Goal: Task Accomplishment & Management: Manage account settings

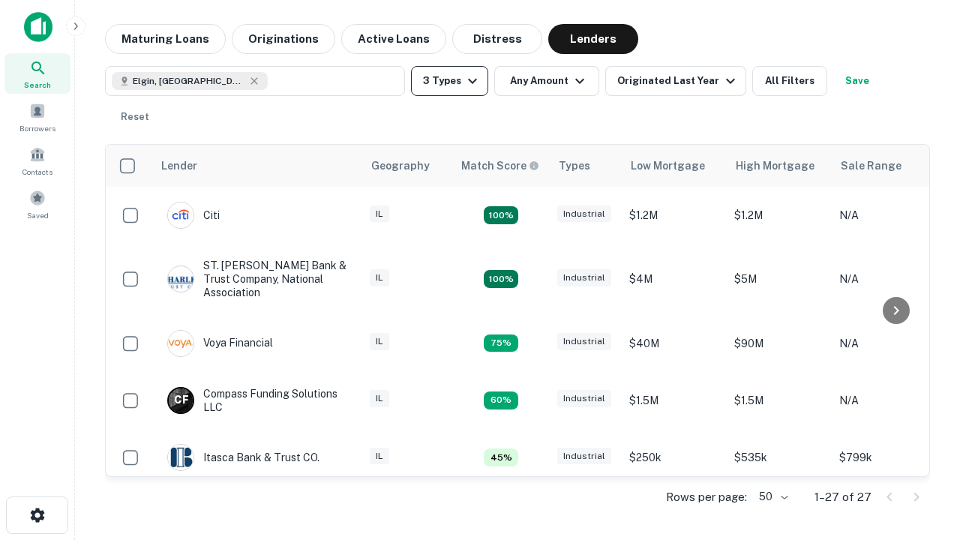
click at [449, 81] on button "3 Types" at bounding box center [449, 81] width 77 height 30
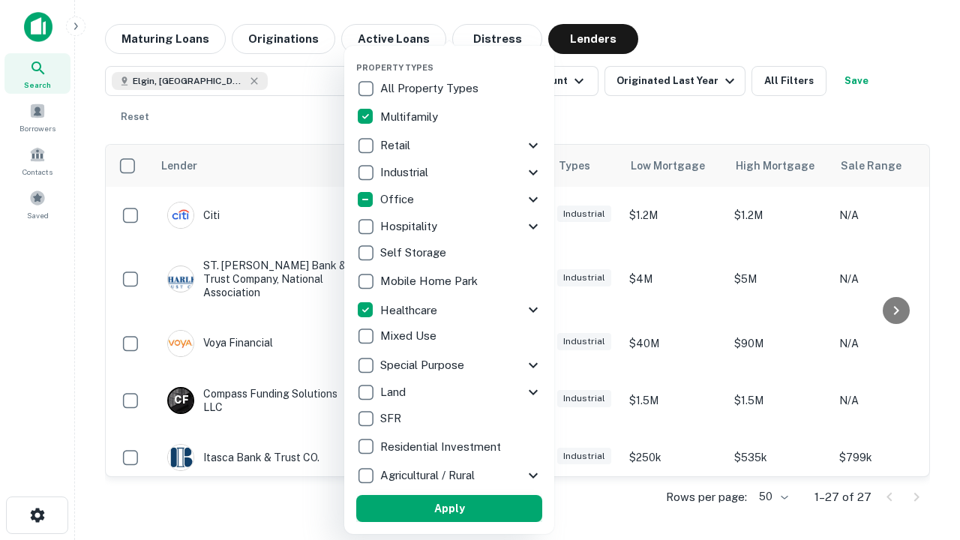
click at [449, 508] on button "Apply" at bounding box center [449, 508] width 186 height 27
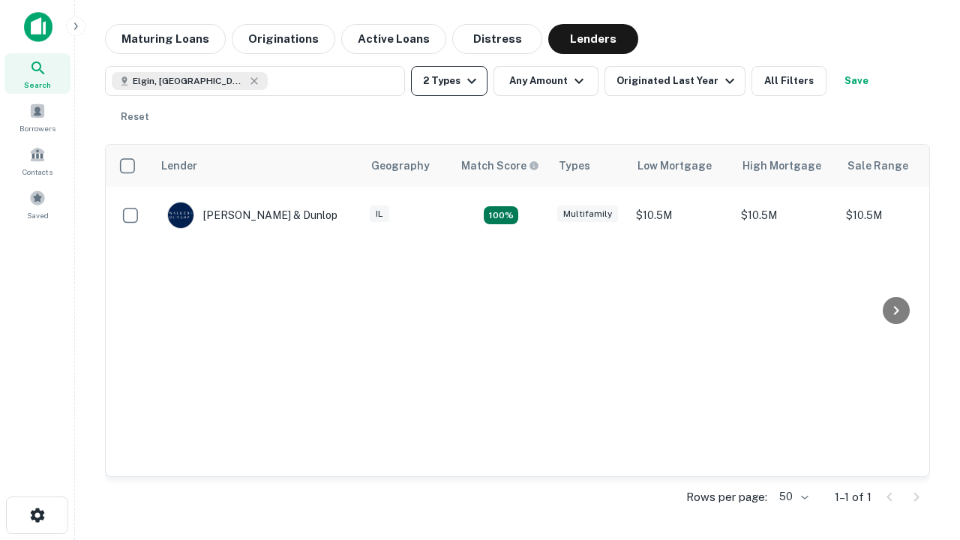
click at [449, 81] on button "2 Types" at bounding box center [449, 81] width 76 height 30
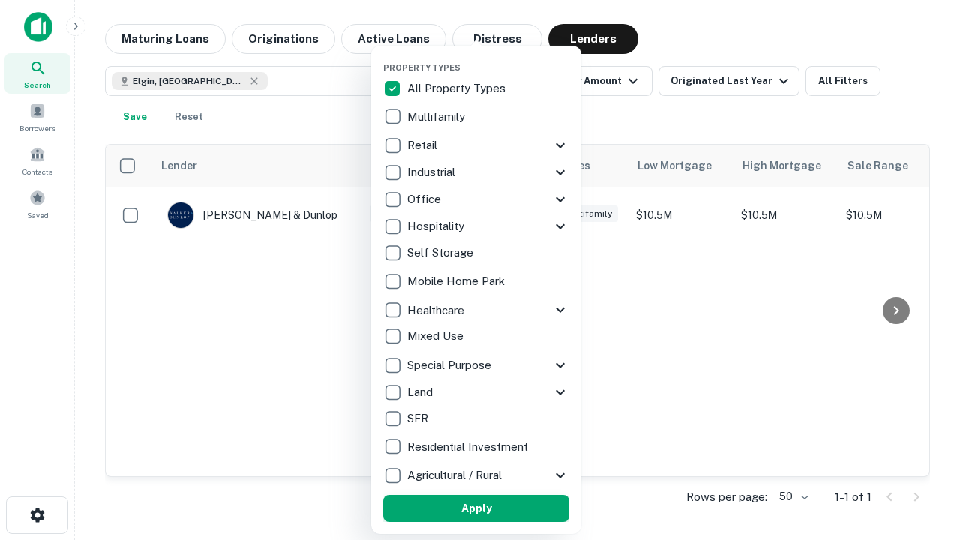
click at [476, 508] on button "Apply" at bounding box center [476, 508] width 186 height 27
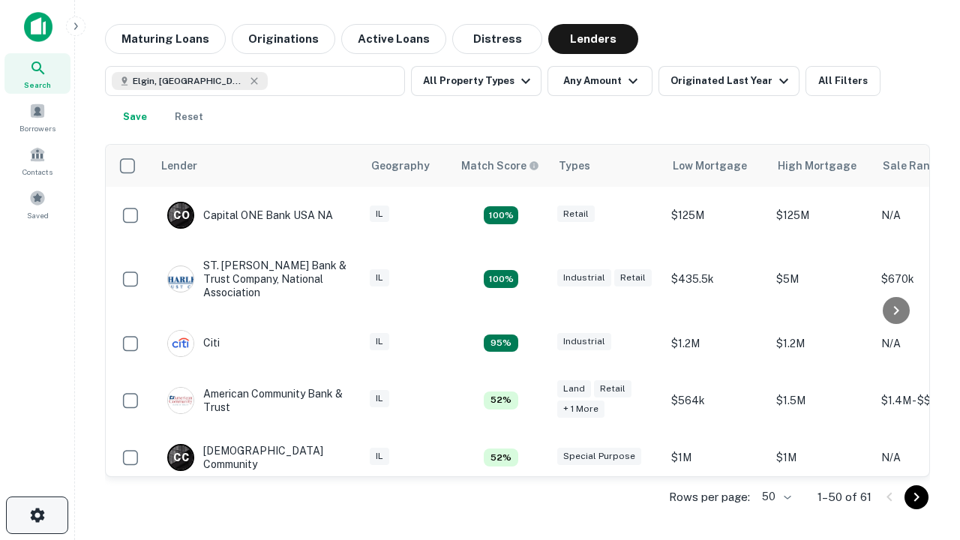
click at [37, 515] on icon "button" at bounding box center [37, 515] width 18 height 18
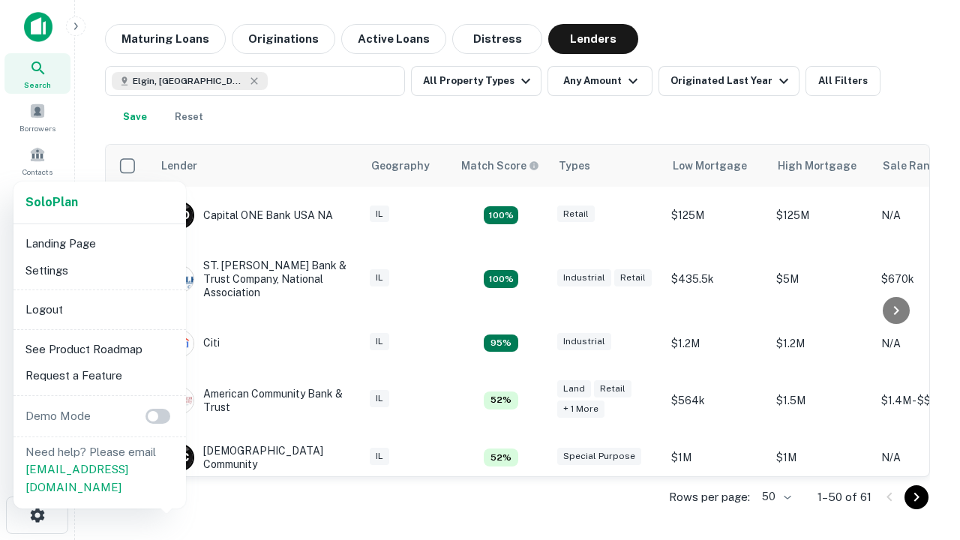
click at [99, 309] on li "Logout" at bounding box center [99, 309] width 160 height 27
